Goal: Task Accomplishment & Management: Use online tool/utility

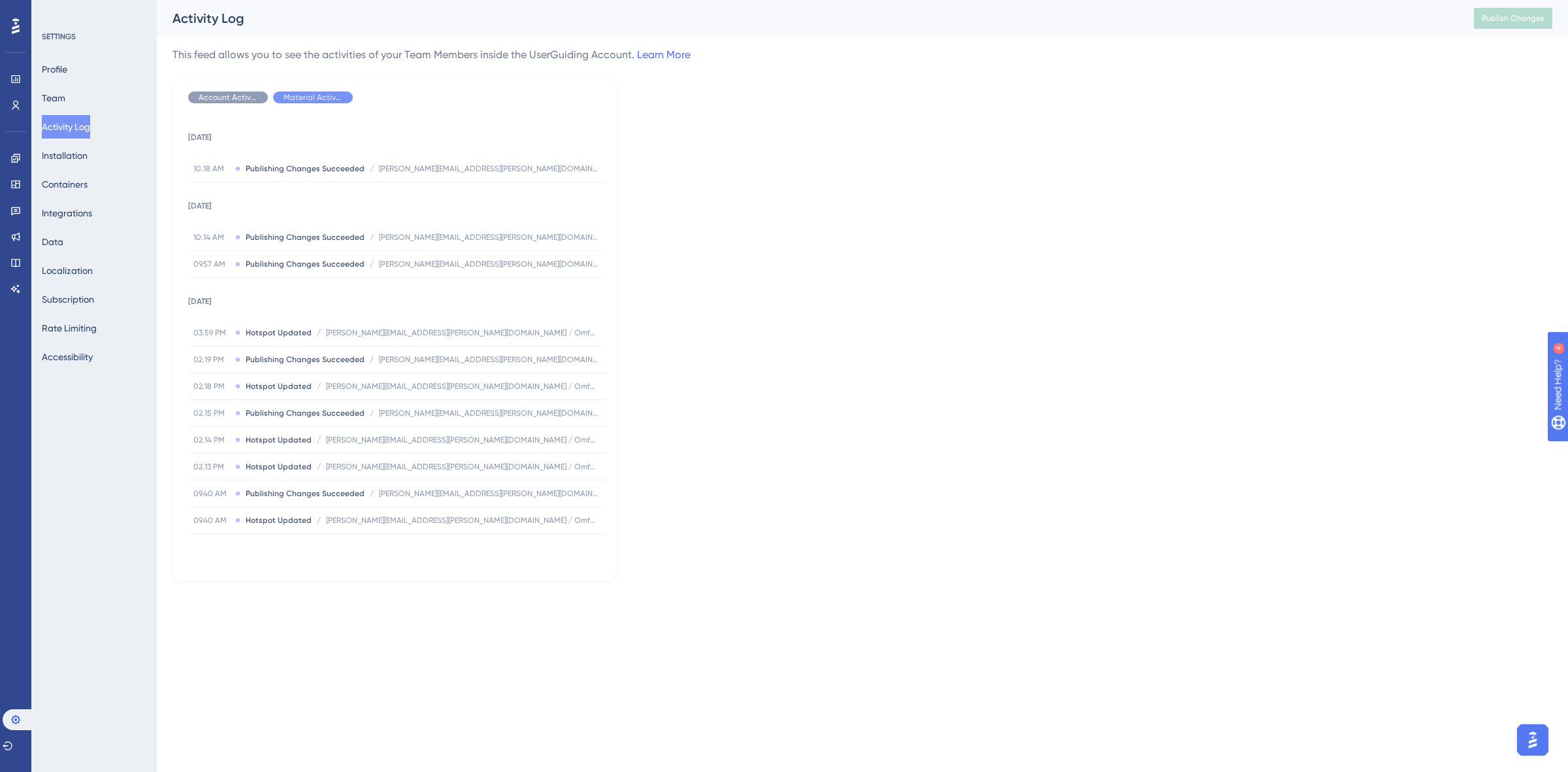
scroll to position [817, 0]
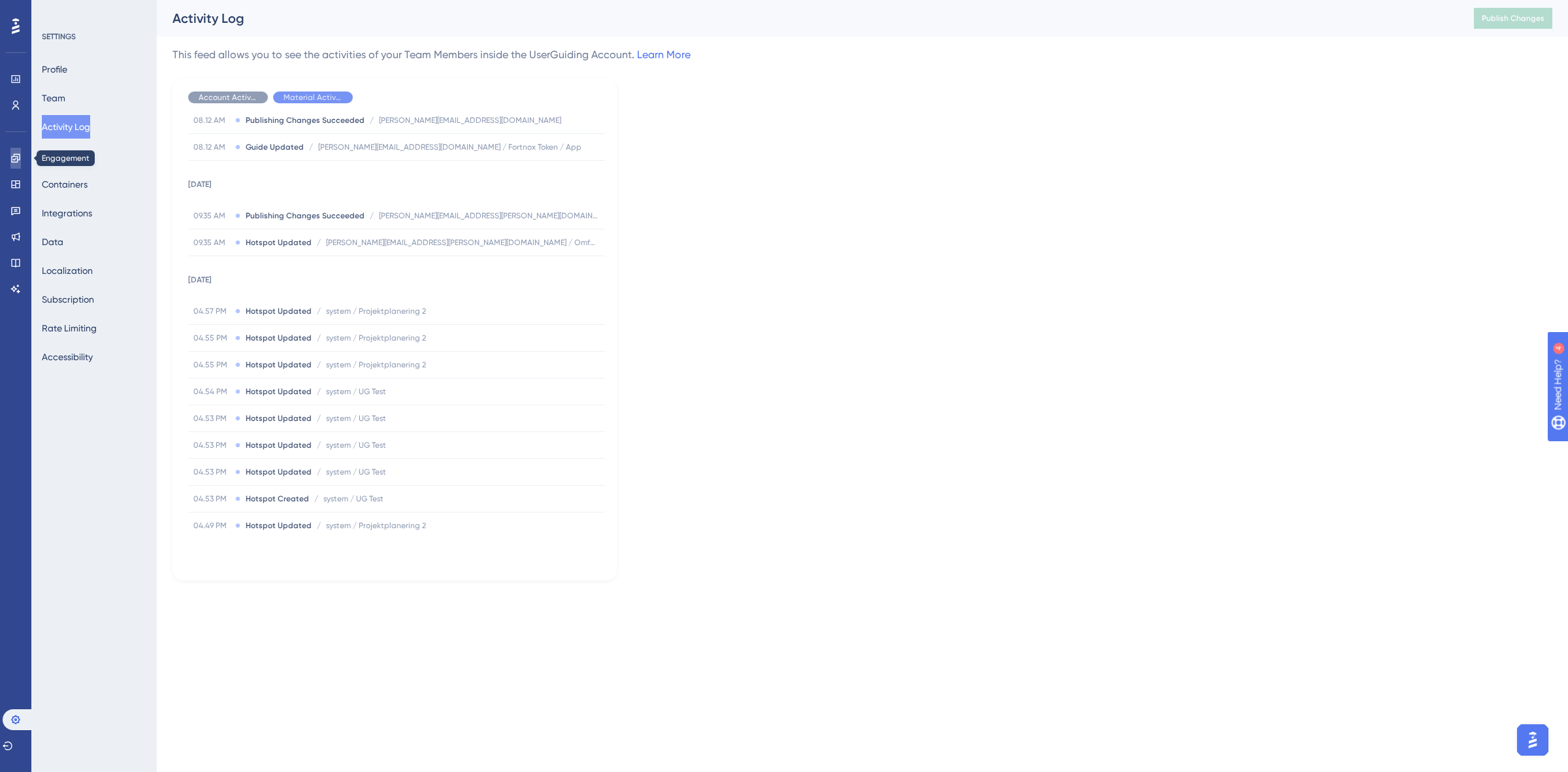
click at [17, 157] on icon at bounding box center [15, 157] width 8 height 8
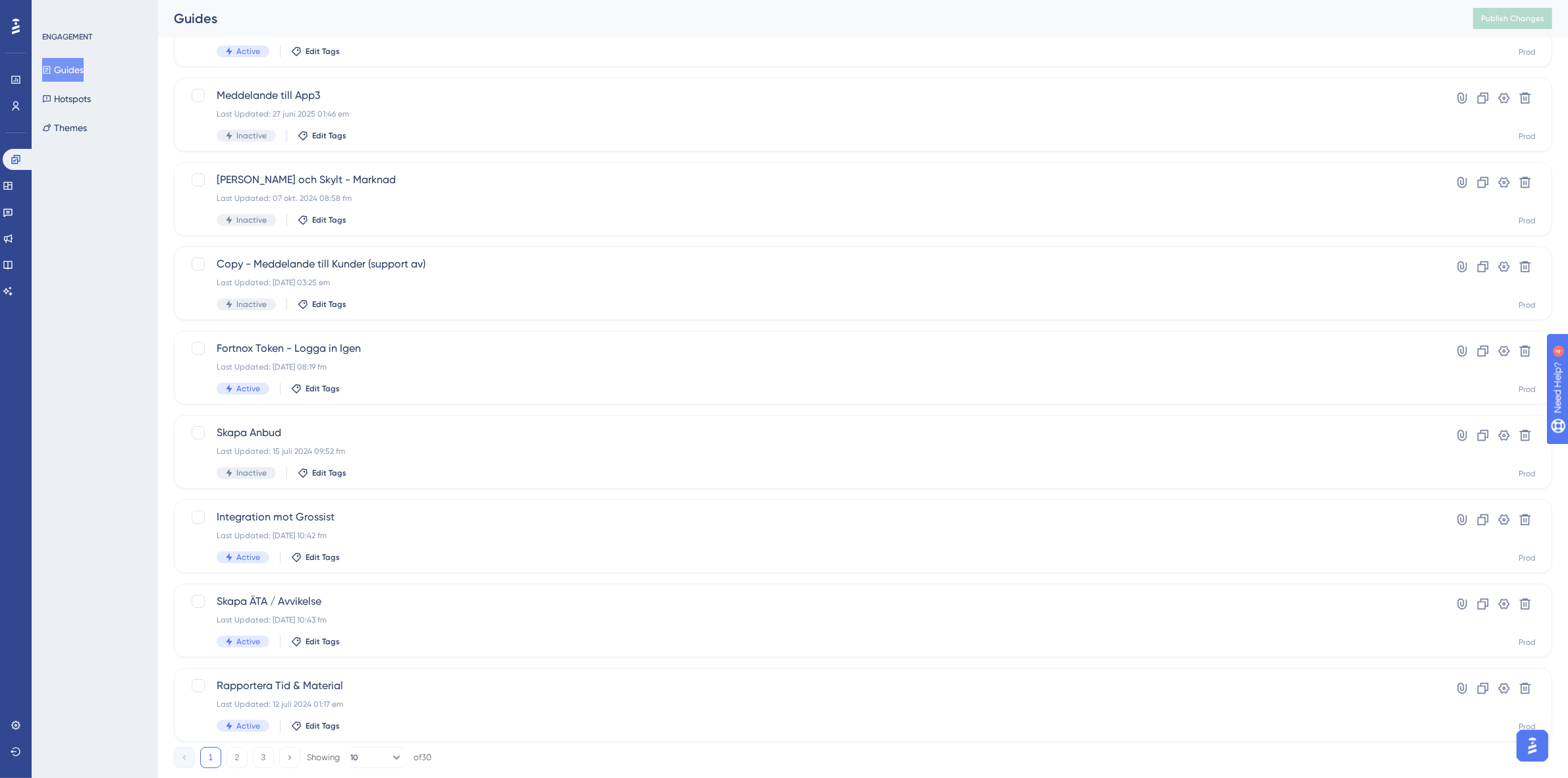
scroll to position [244, 0]
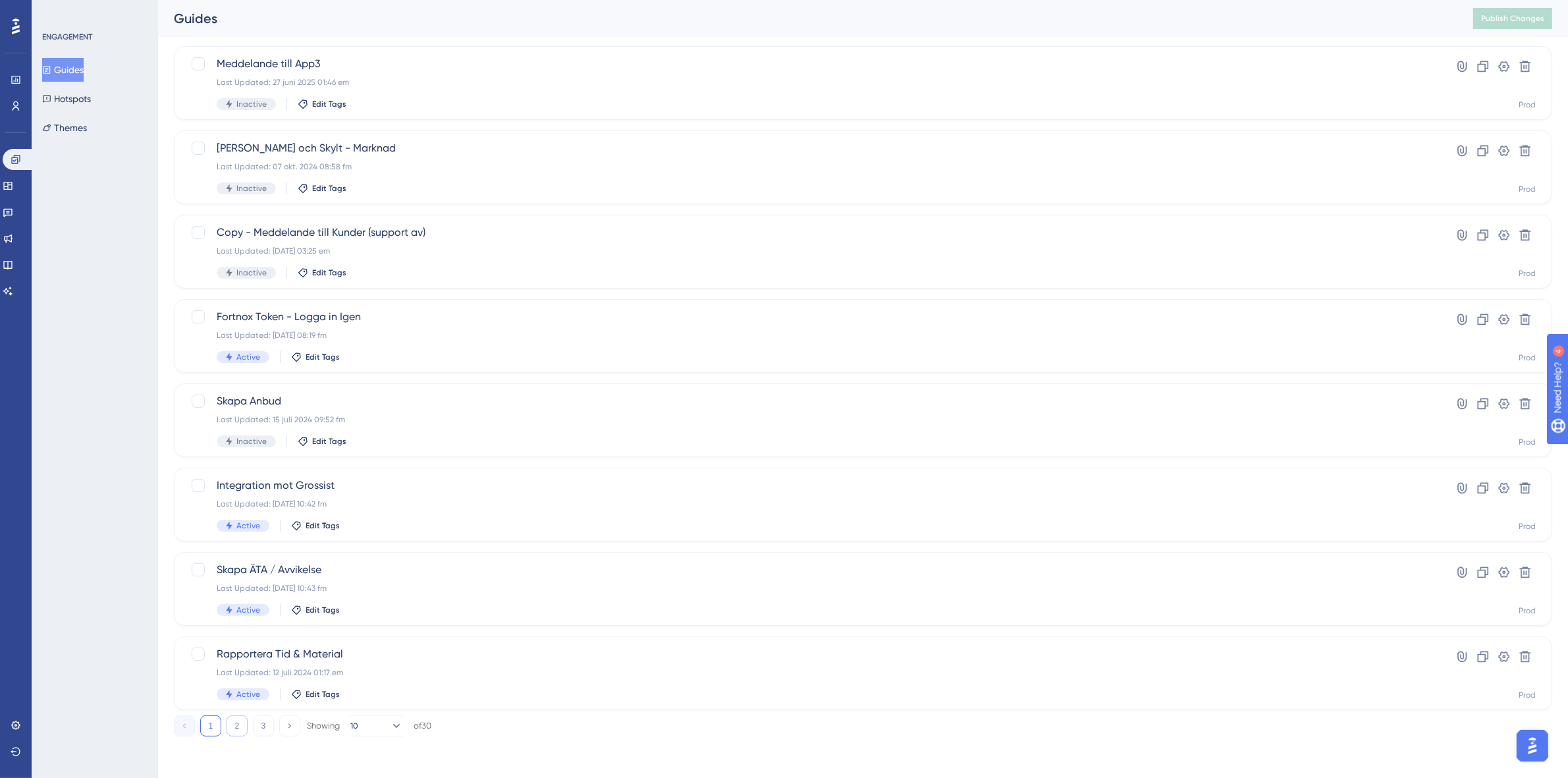
click at [232, 728] on button "2" at bounding box center [237, 726] width 21 height 21
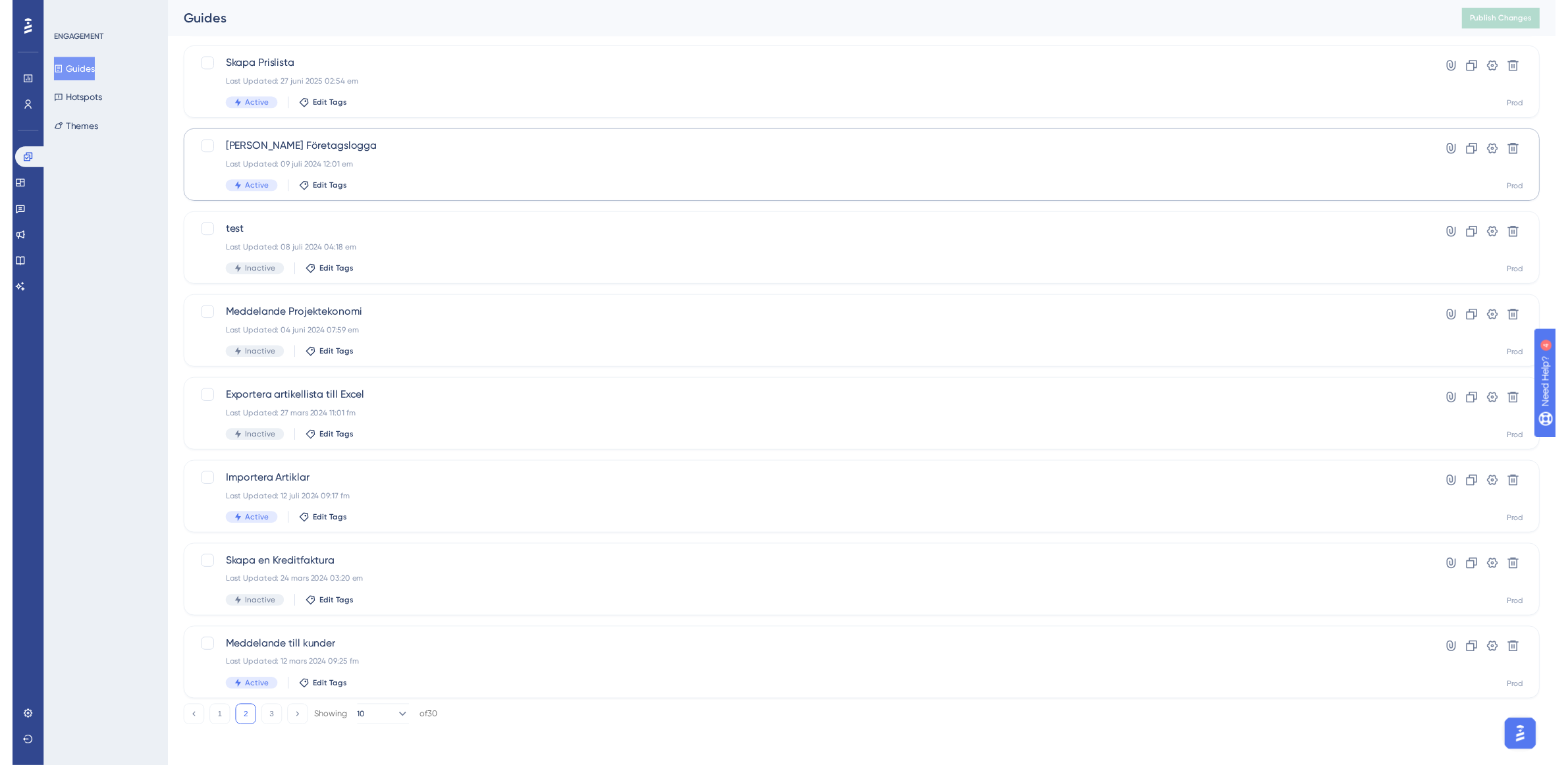
scroll to position [0, 0]
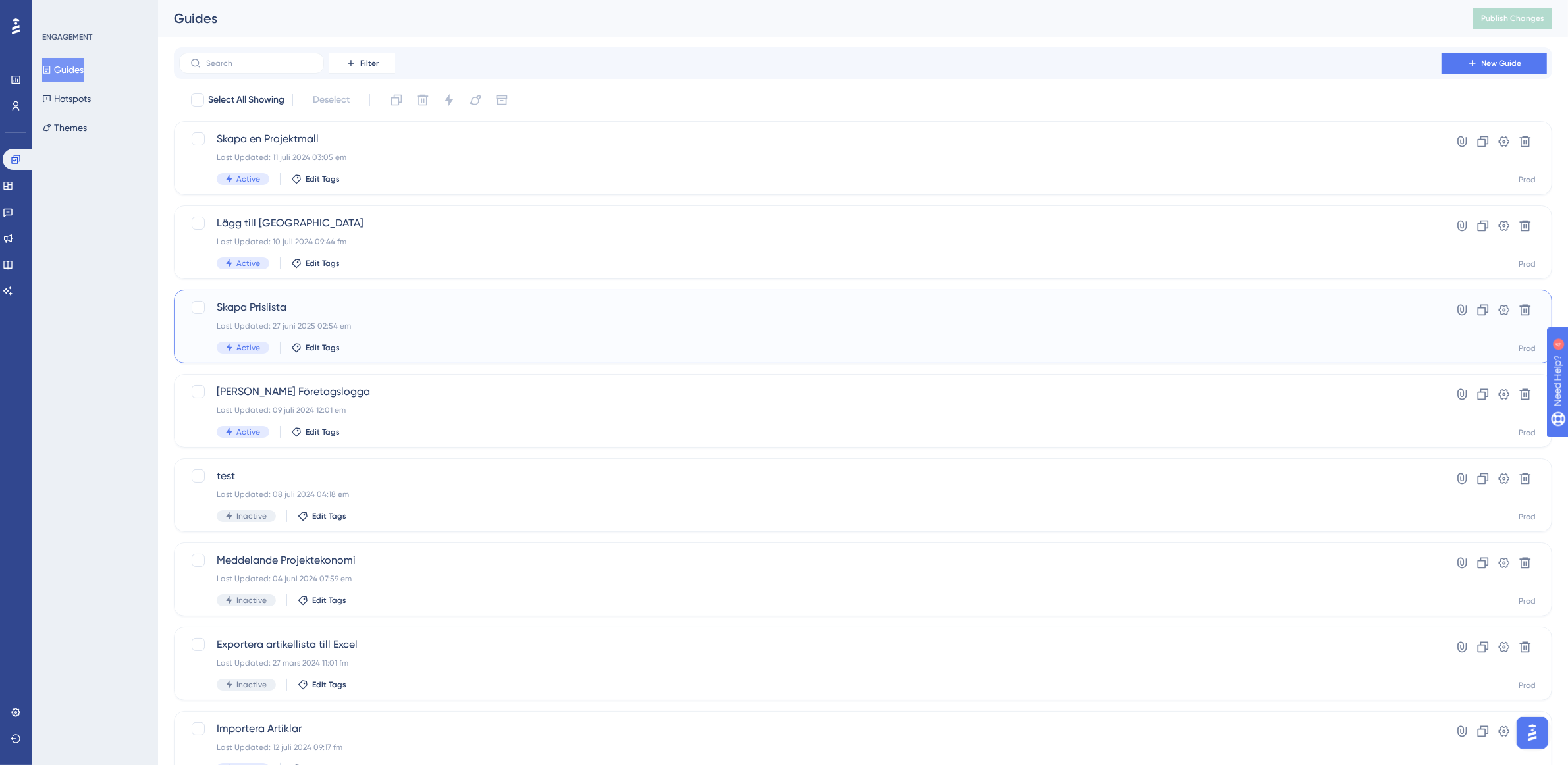
click at [379, 319] on div "Skapa Prislista Last Updated: 27 juni 2025 02:54 em Active Edit Tags" at bounding box center [810, 326] width 1188 height 54
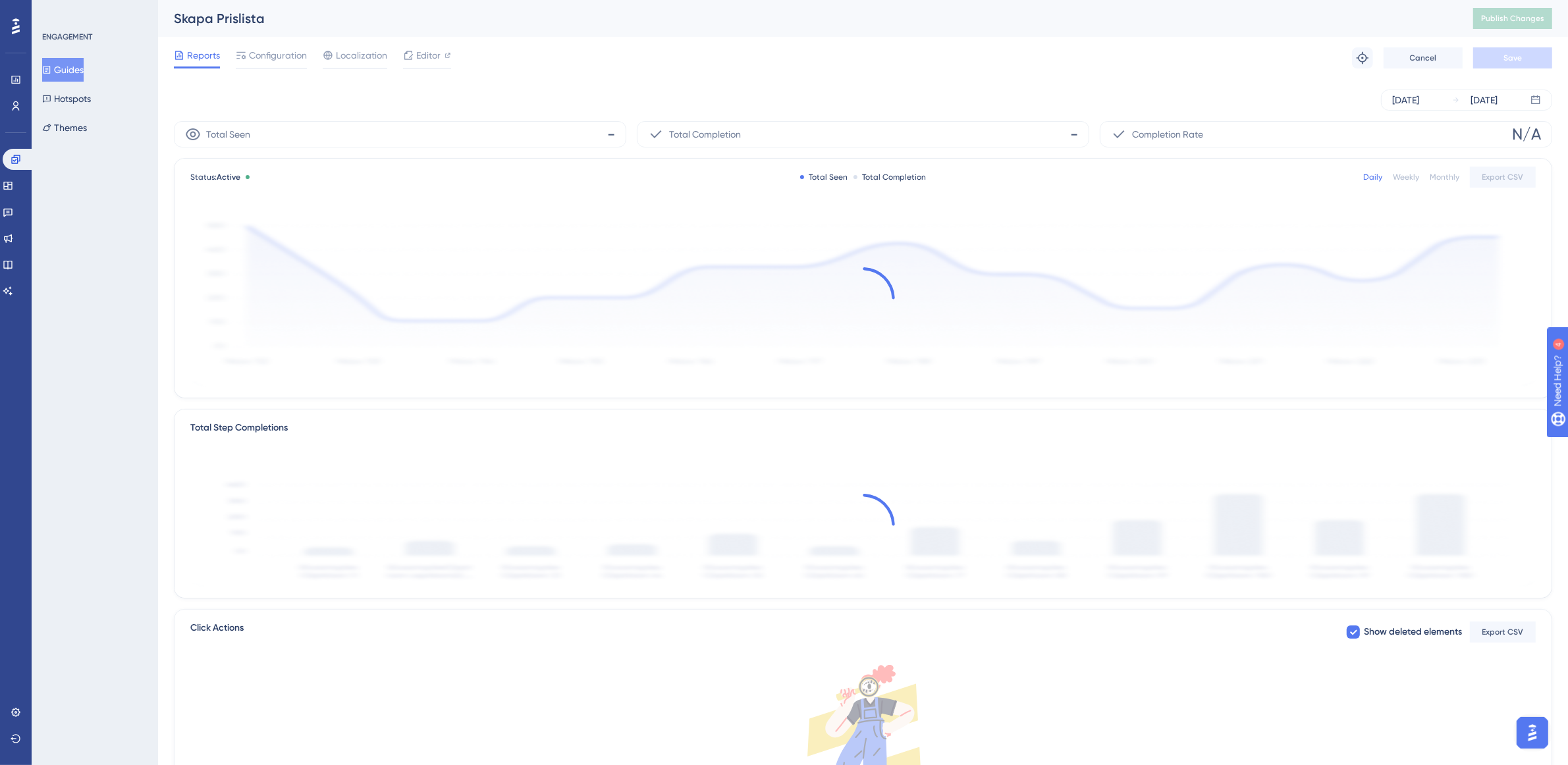
click at [259, 43] on div "Reports Configuration Localization Editor Troubleshoot Cancel Save" at bounding box center [862, 57] width 1378 height 42
click at [264, 47] on span "Configuration" at bounding box center [278, 55] width 58 height 16
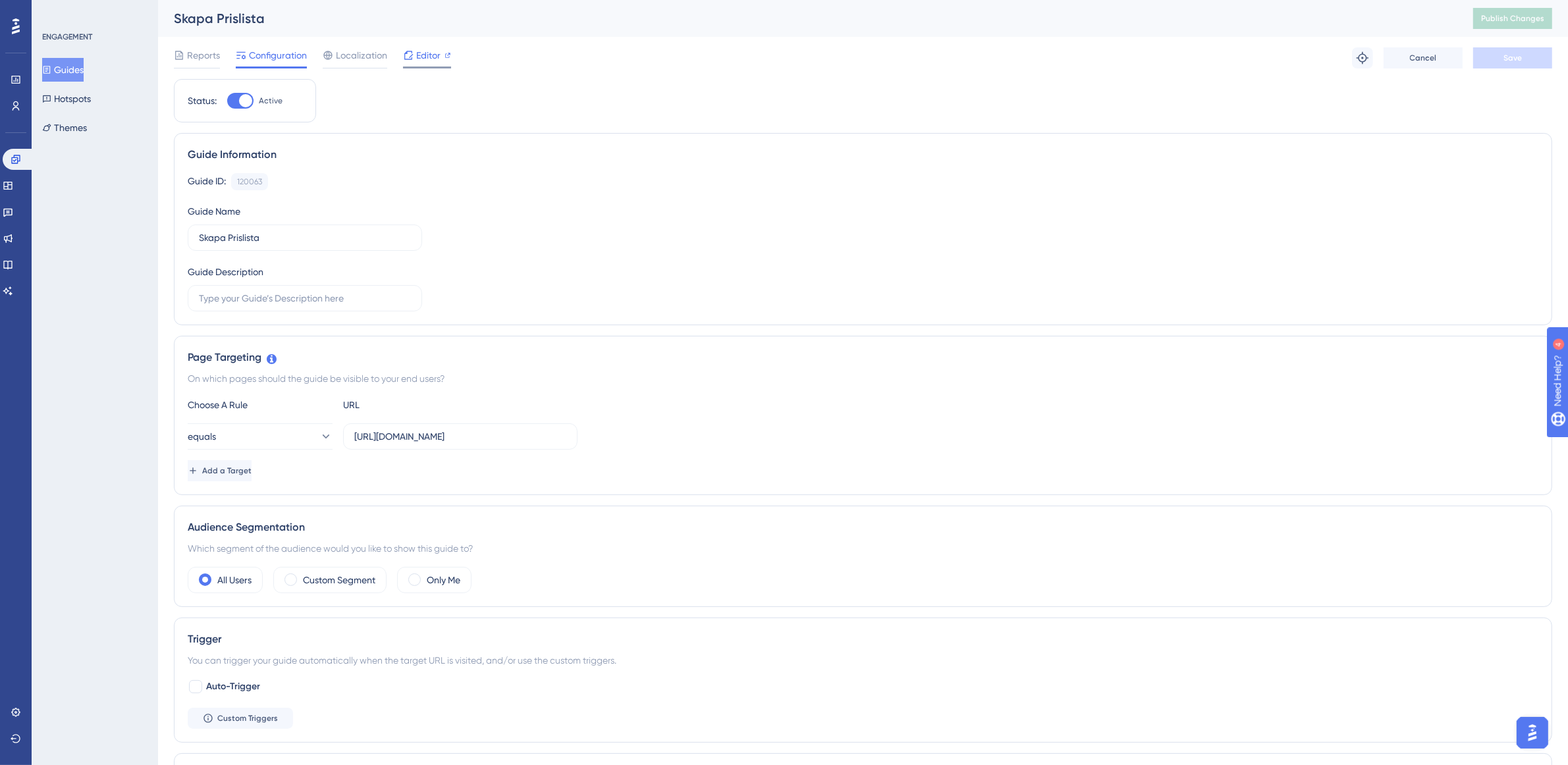
click at [421, 53] on span "Editor" at bounding box center [428, 55] width 24 height 16
